Goal: Information Seeking & Learning: Learn about a topic

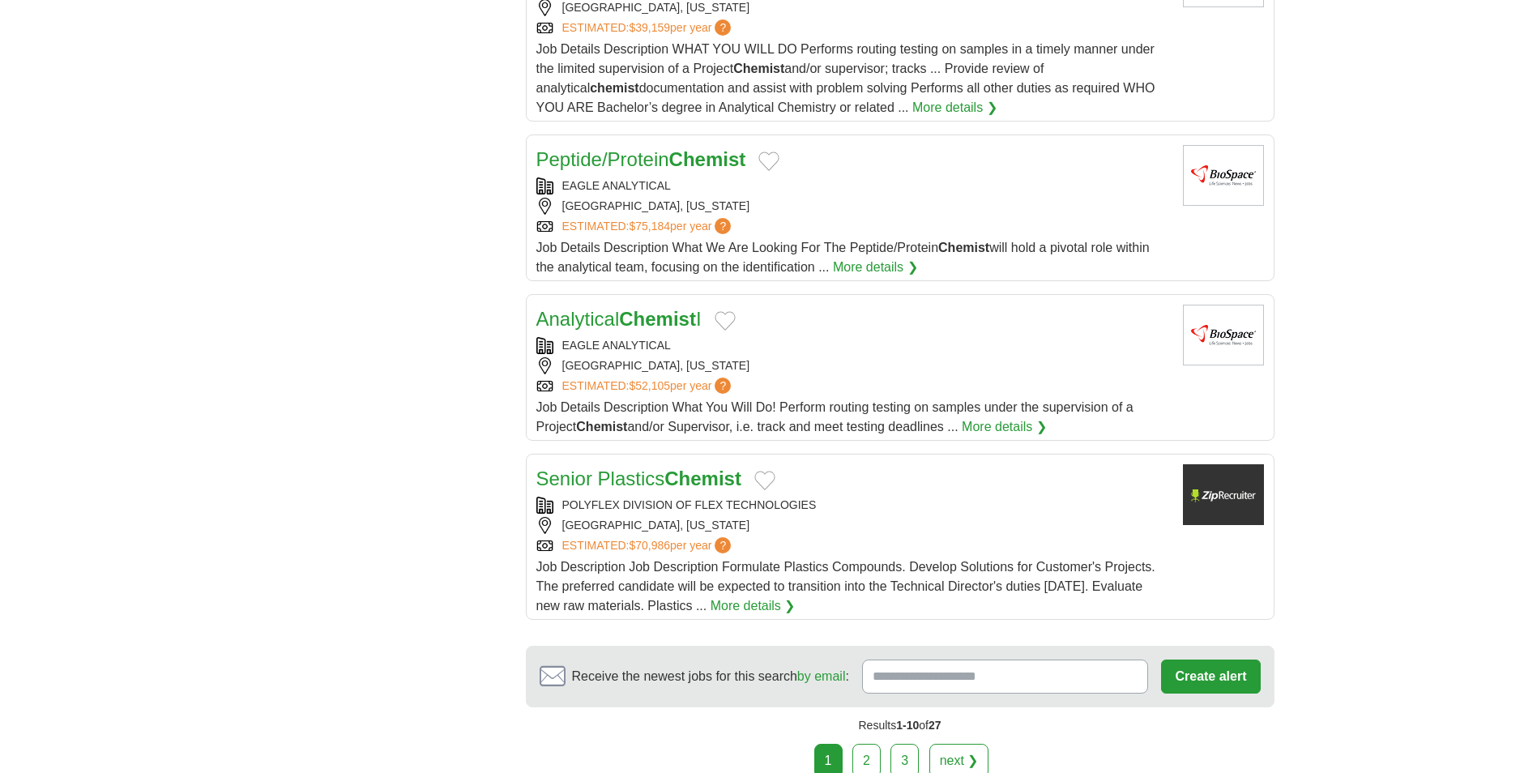
scroll to position [1702, 0]
